Goal: Complete application form

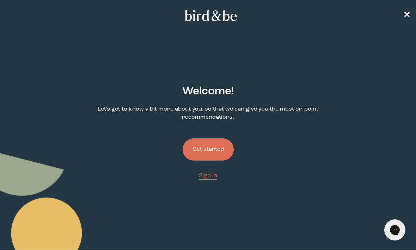
click at [220, 155] on button "Get started" at bounding box center [207, 149] width 51 height 22
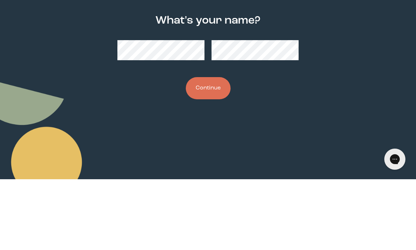
click at [217, 148] on button "Continue" at bounding box center [208, 159] width 45 height 22
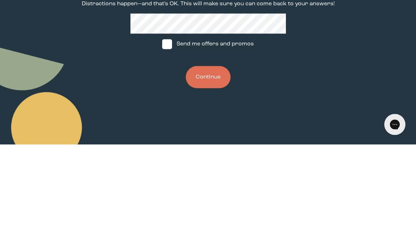
click at [170, 145] on span at bounding box center [167, 150] width 10 height 10
click at [162, 149] on input "Send me offers and promos" at bounding box center [162, 149] width 0 height 0
checkbox input "true"
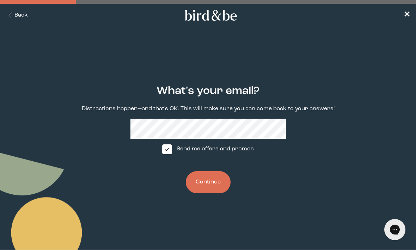
click at [213, 187] on button "Continue" at bounding box center [208, 183] width 45 height 22
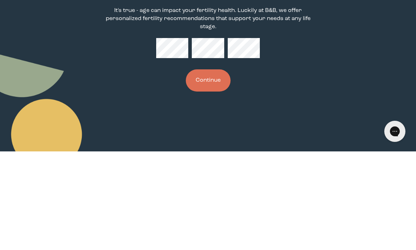
click at [220, 168] on button "Continue" at bounding box center [208, 179] width 45 height 22
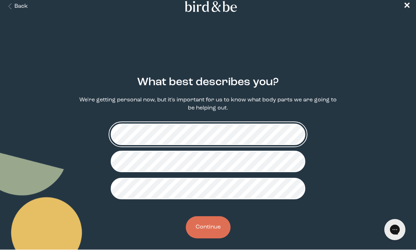
scroll to position [17, 0]
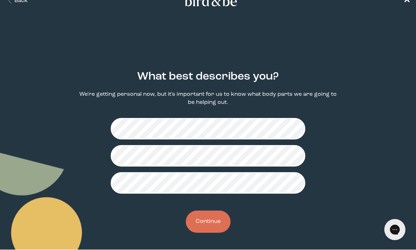
click at [213, 227] on button "Continue" at bounding box center [208, 222] width 45 height 22
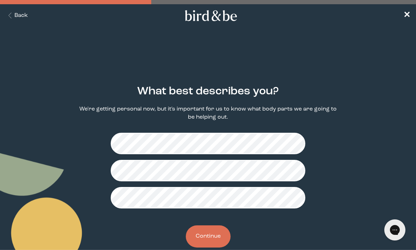
scroll to position [8, 0]
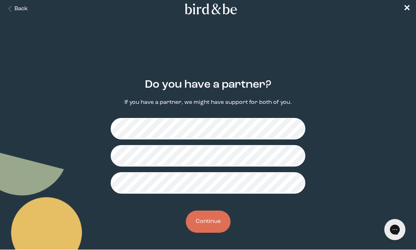
click at [216, 226] on button "Continue" at bounding box center [208, 222] width 45 height 22
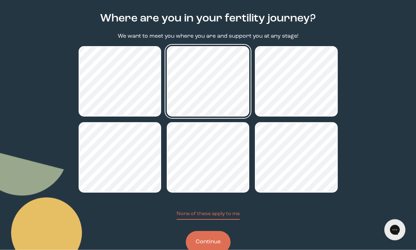
scroll to position [73, 0]
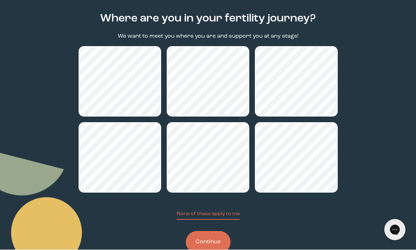
click at [212, 250] on button "Continue" at bounding box center [208, 242] width 45 height 22
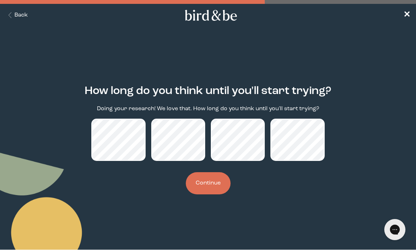
click at [220, 191] on button "Continue" at bounding box center [208, 184] width 45 height 22
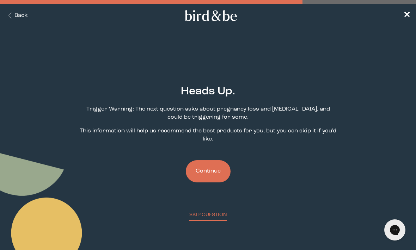
click at [207, 181] on button "Continue" at bounding box center [208, 171] width 45 height 22
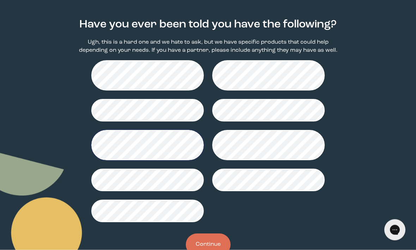
scroll to position [69, 0]
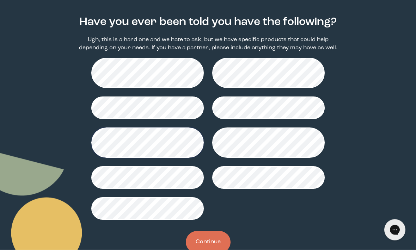
click at [212, 243] on button "Continue" at bounding box center [208, 242] width 45 height 22
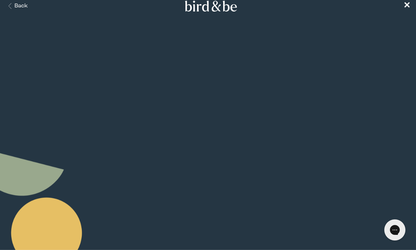
scroll to position [12, 0]
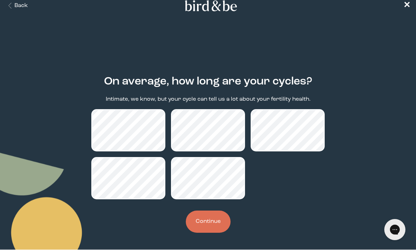
click at [163, 86] on h2 "On average, how long are your cycles?" at bounding box center [208, 82] width 208 height 16
click at [211, 230] on button "Continue" at bounding box center [208, 222] width 45 height 22
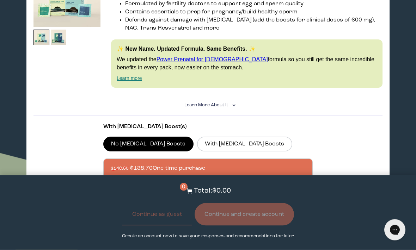
scroll to position [171, 0]
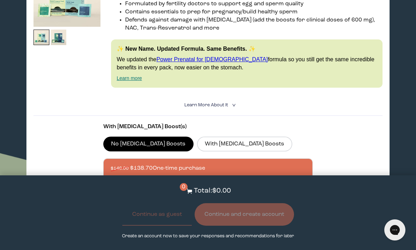
click at [209, 151] on label "With [MEDICAL_DATA] Boosts" at bounding box center [244, 144] width 95 height 15
click at [0, 0] on input "With [MEDICAL_DATA] Boosts" at bounding box center [0, 0] width 0 height 0
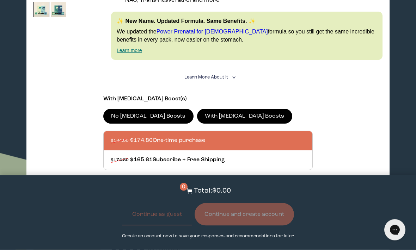
scroll to position [199, 0]
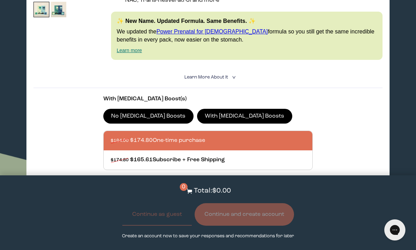
click at [150, 124] on label "No [MEDICAL_DATA] Boosts" at bounding box center [148, 116] width 90 height 15
click at [0, 0] on input "No [MEDICAL_DATA] Boosts" at bounding box center [0, 0] width 0 height 0
click at [259, 103] on p "With [MEDICAL_DATA] Boost(s)" at bounding box center [207, 99] width 209 height 8
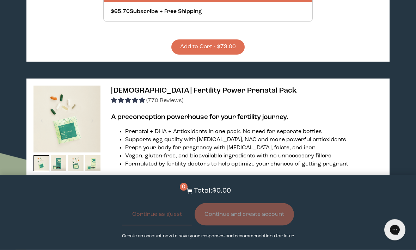
scroll to position [1328, 0]
